Goal: Task Accomplishment & Management: Use online tool/utility

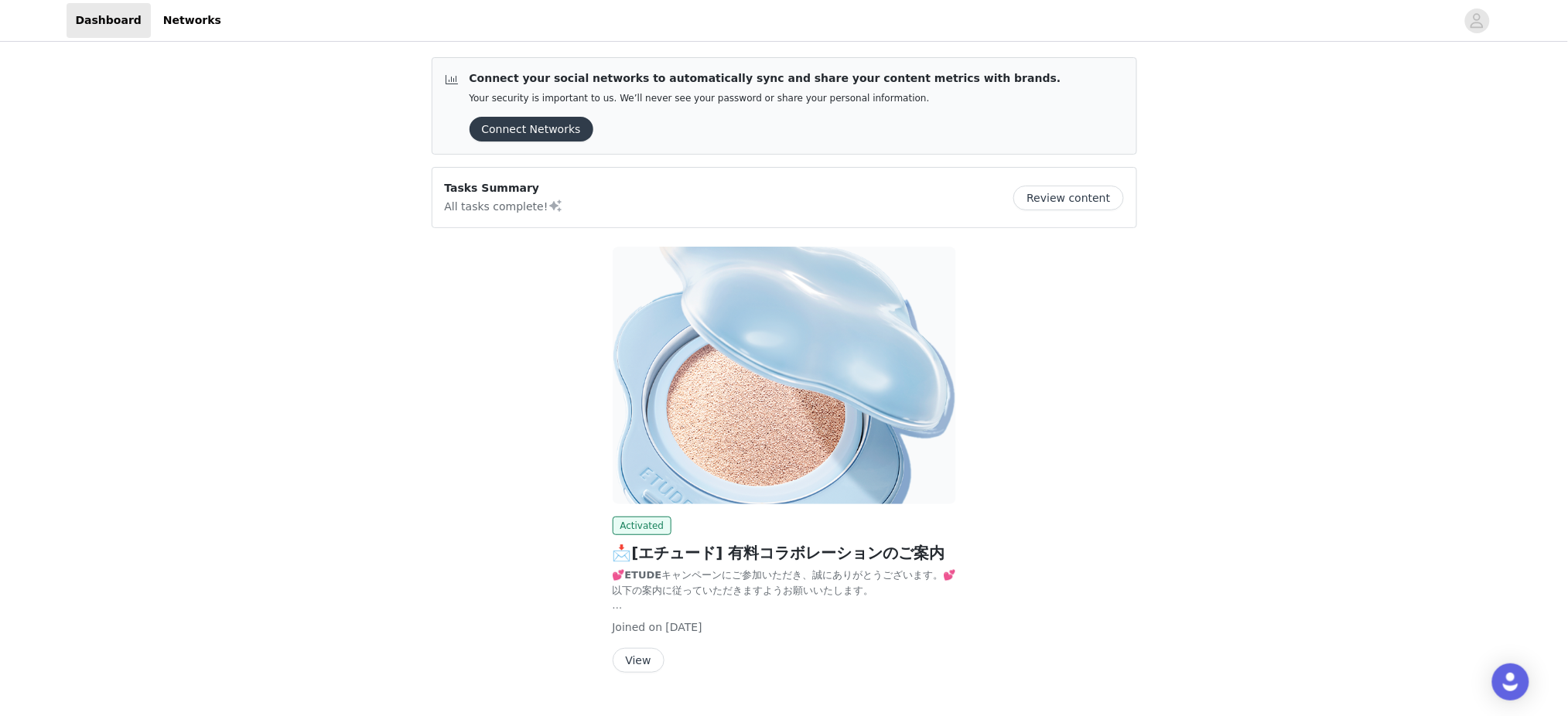
click at [1079, 195] on button "Review content" at bounding box center [1067, 198] width 110 height 25
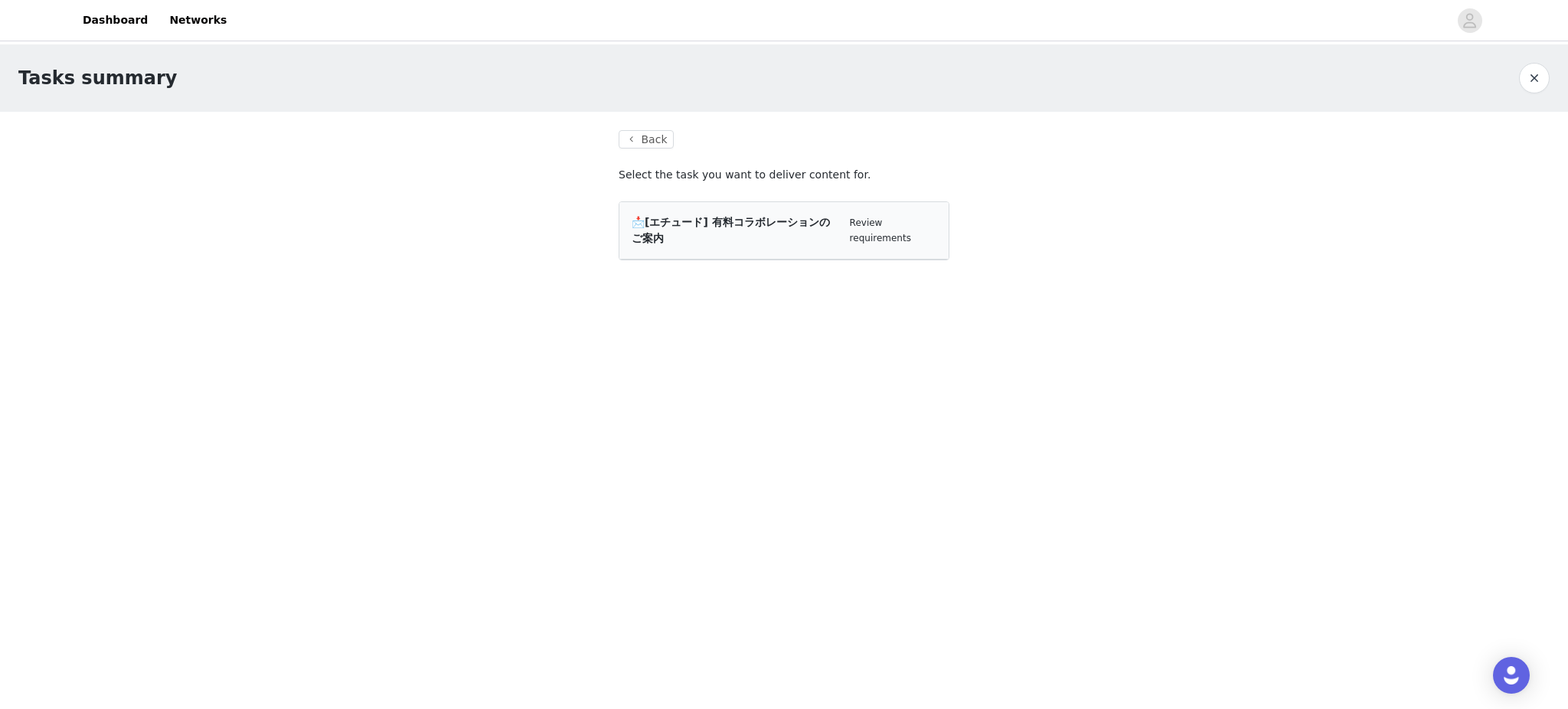
drag, startPoint x: 845, startPoint y: 132, endPoint x: 845, endPoint y: 144, distance: 12.0
click at [845, 137] on section "Back Select the task you want to deliver content for. 📩[エチュード] 有料コラボレーションのご案内 R…" at bounding box center [784, 204] width 368 height 185
click at [823, 232] on div "📩[エチュード] 有料コラボレーションのご案内" at bounding box center [734, 231] width 206 height 32
click at [727, 224] on span "📩[エチュード] 有料コラボレーションのご案内" at bounding box center [731, 230] width 198 height 29
click at [875, 240] on link "Review requirements" at bounding box center [880, 231] width 61 height 26
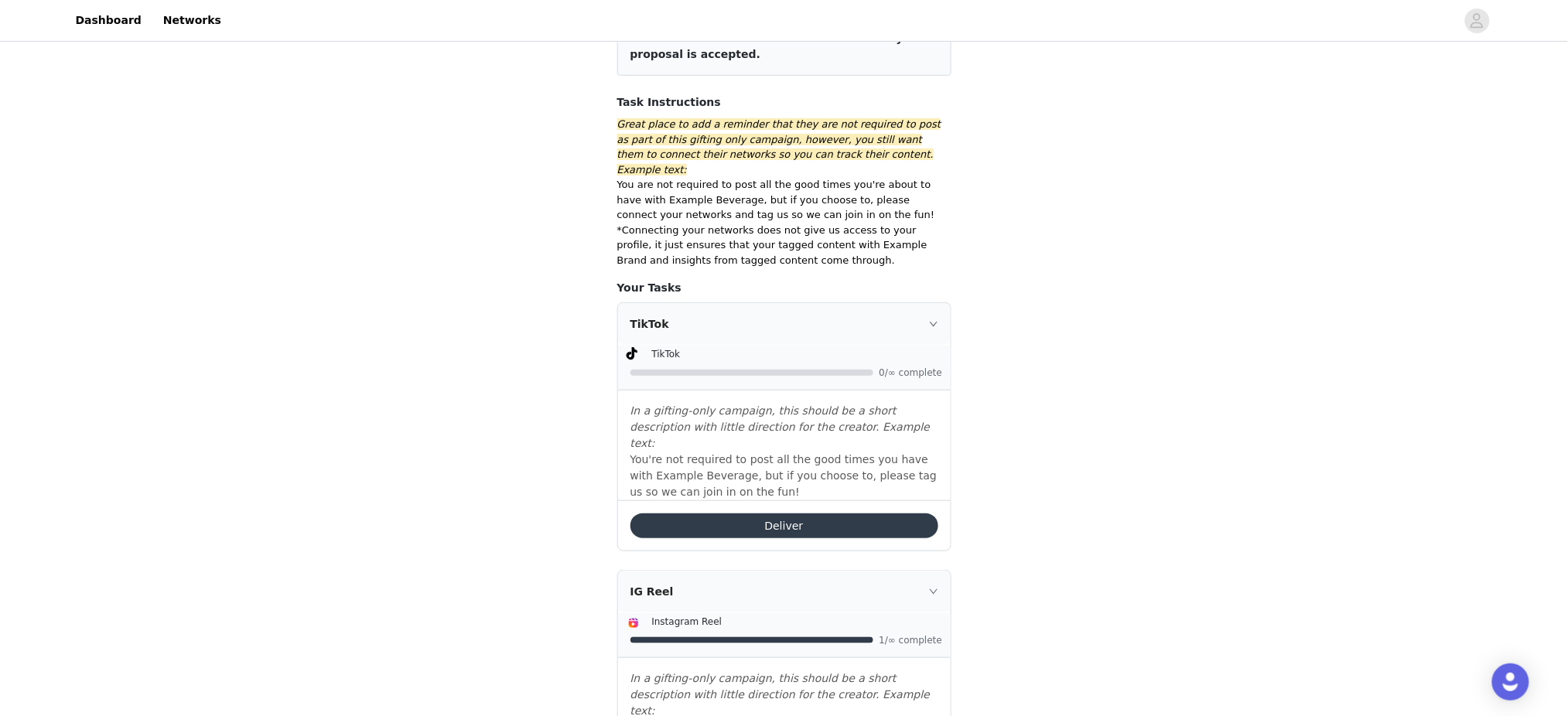
scroll to position [327, 0]
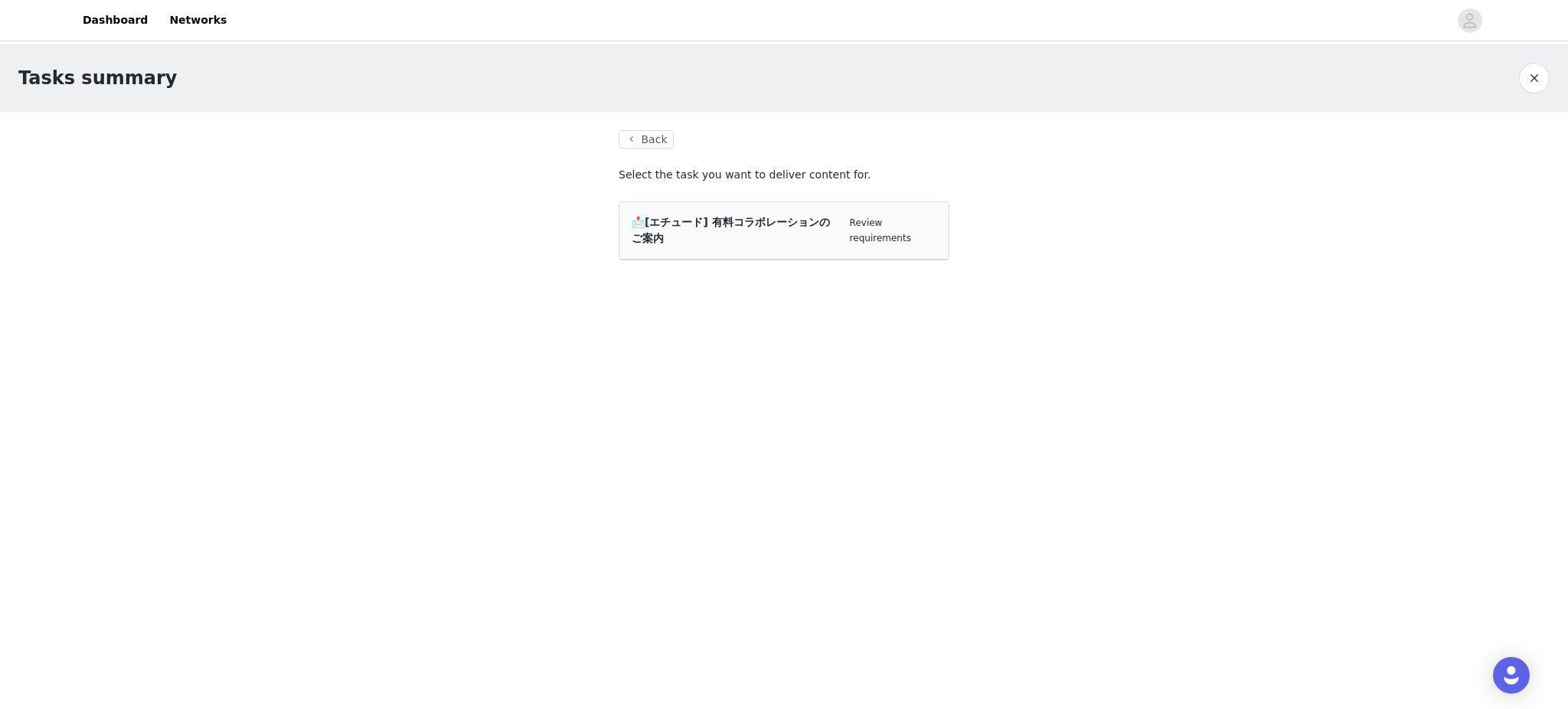
click at [885, 217] on div "Review requirements" at bounding box center [892, 230] width 86 height 30
click at [882, 224] on link "Review requirements" at bounding box center [880, 231] width 61 height 26
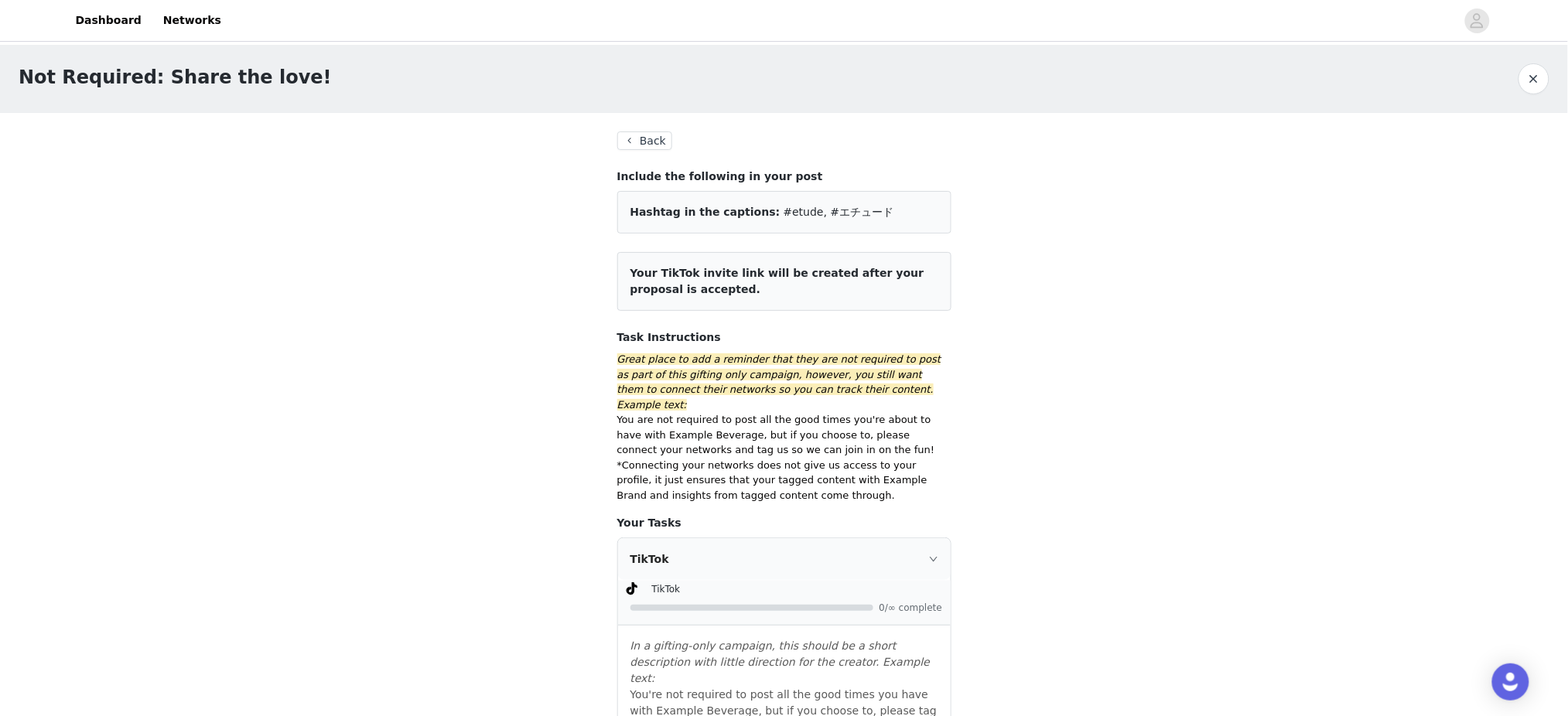
scroll to position [327, 0]
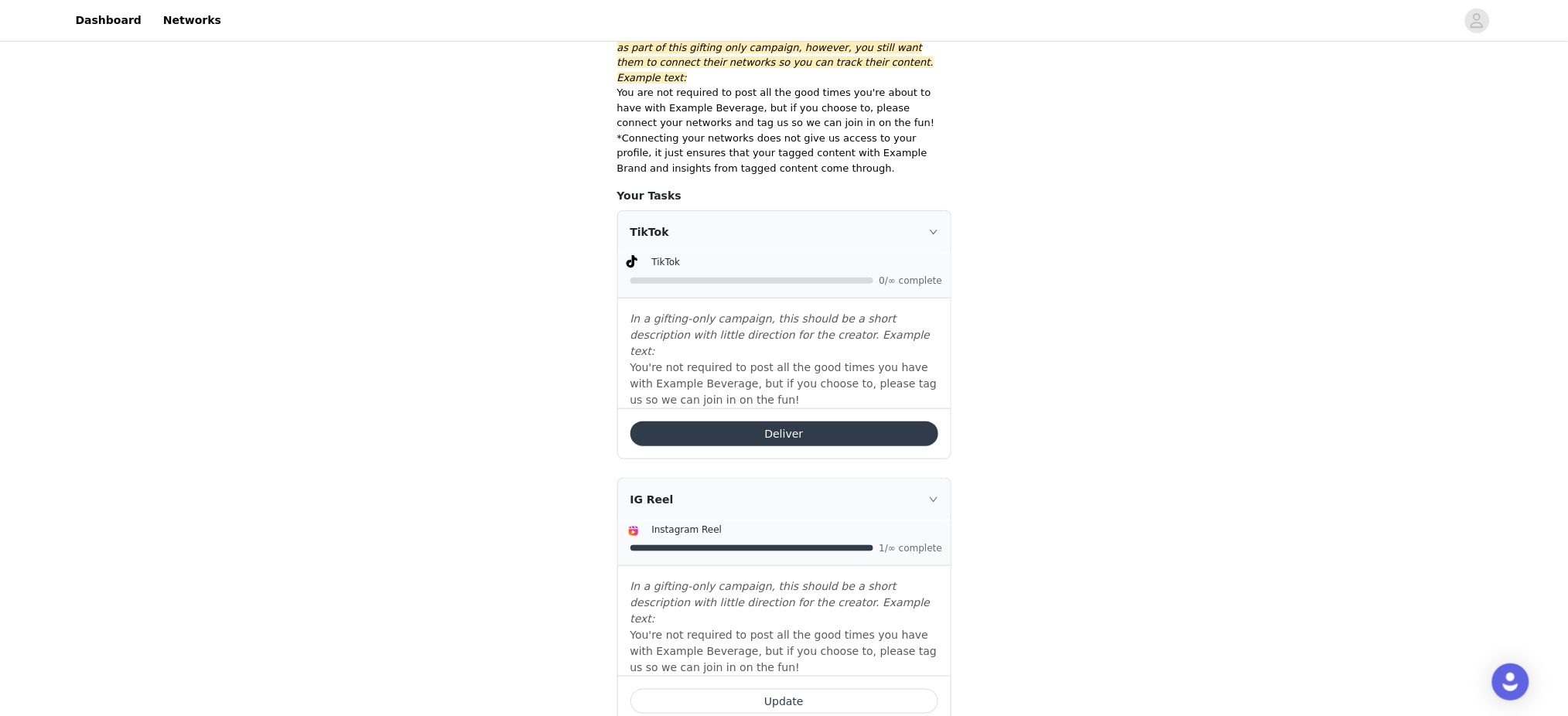
click at [1219, 270] on div "Not Required: Share the love! Back Include the following in your post Hashtag i…" at bounding box center [784, 241] width 1568 height 1046
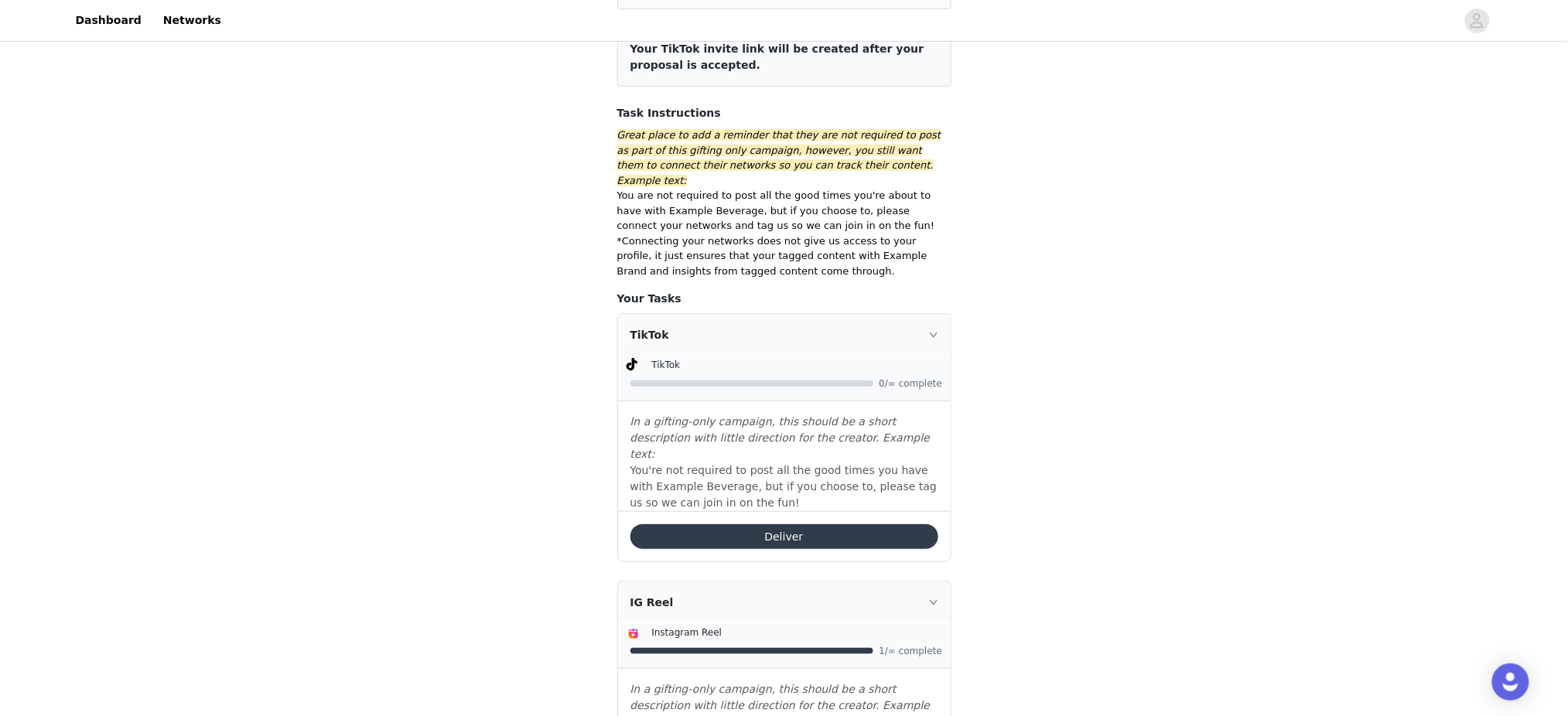
drag, startPoint x: 1179, startPoint y: 242, endPoint x: 1065, endPoint y: 232, distance: 114.4
click at [1143, 239] on div "Not Required: Share the love! Back Include the following in your post Hashtag i…" at bounding box center [784, 344] width 1568 height 1046
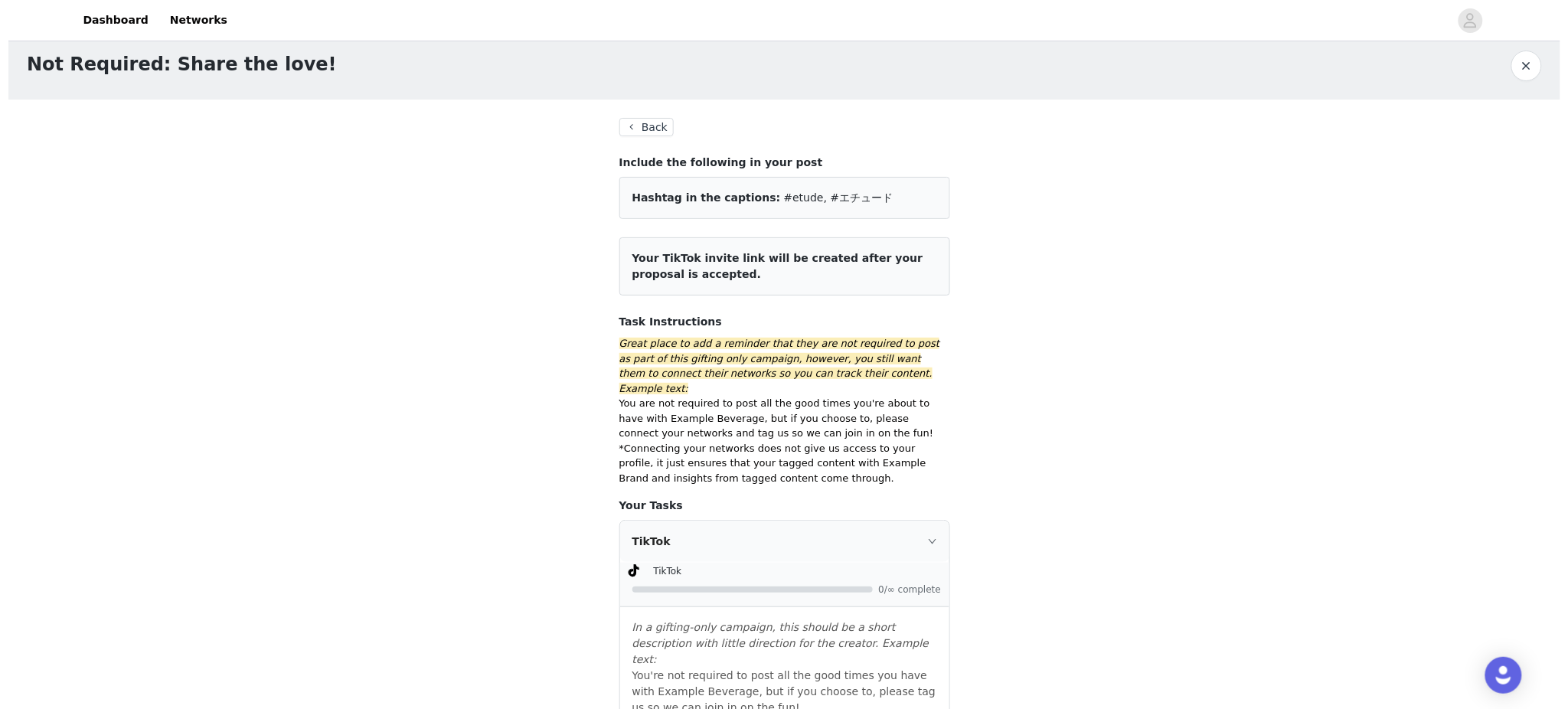
scroll to position [0, 0]
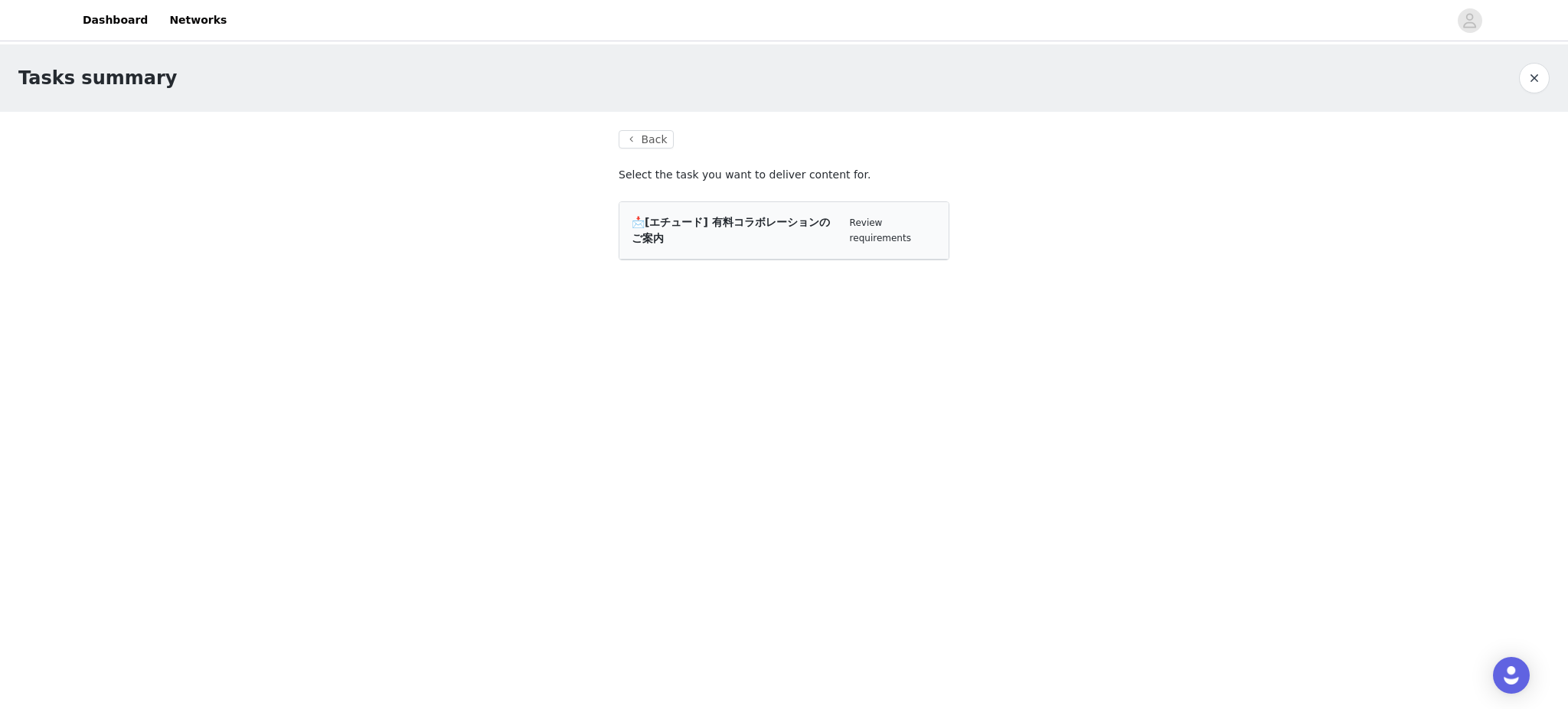
drag, startPoint x: 330, startPoint y: 134, endPoint x: 343, endPoint y: 143, distance: 15.8
